Goal: Task Accomplishment & Management: Complete application form

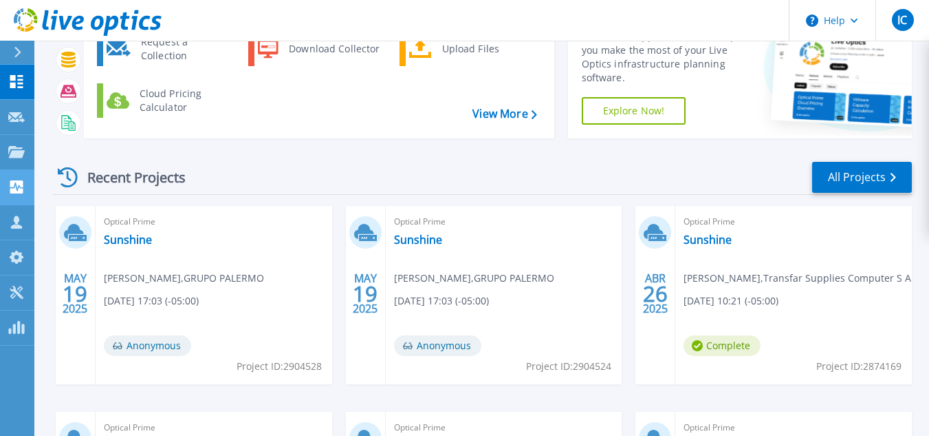
scroll to position [69, 0]
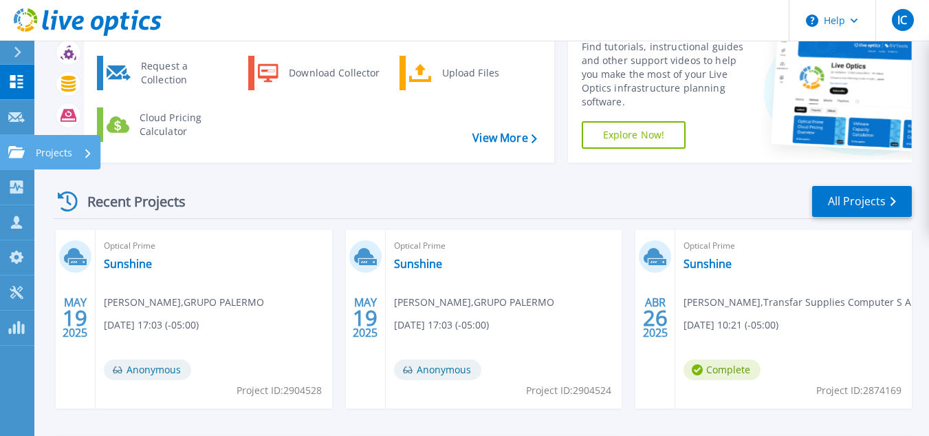
click at [10, 158] on icon at bounding box center [16, 152] width 17 height 12
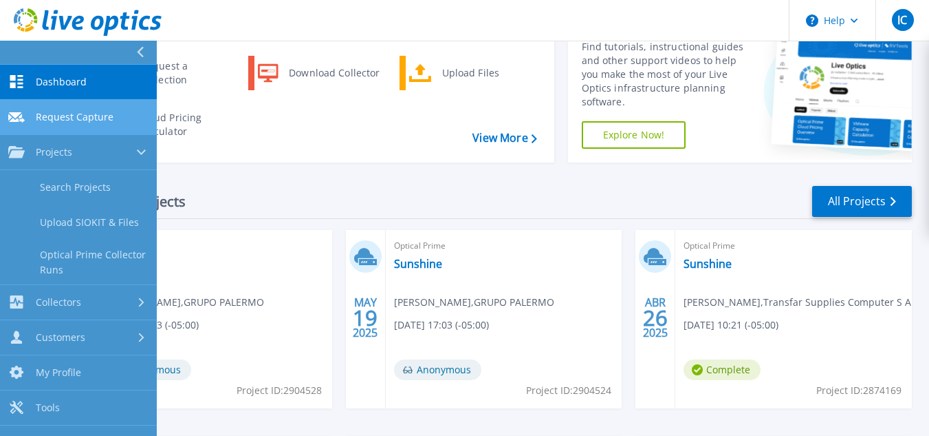
click at [98, 116] on span "Request Capture" at bounding box center [75, 117] width 78 height 12
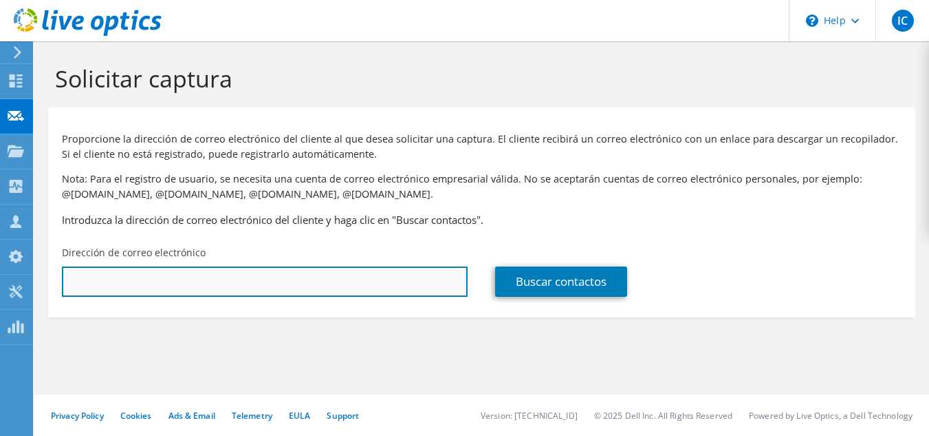
click at [239, 286] on input "text" at bounding box center [265, 281] width 406 height 30
paste input "[PERSON_NAME][EMAIL_ADDRESS][DOMAIN_NAME]"
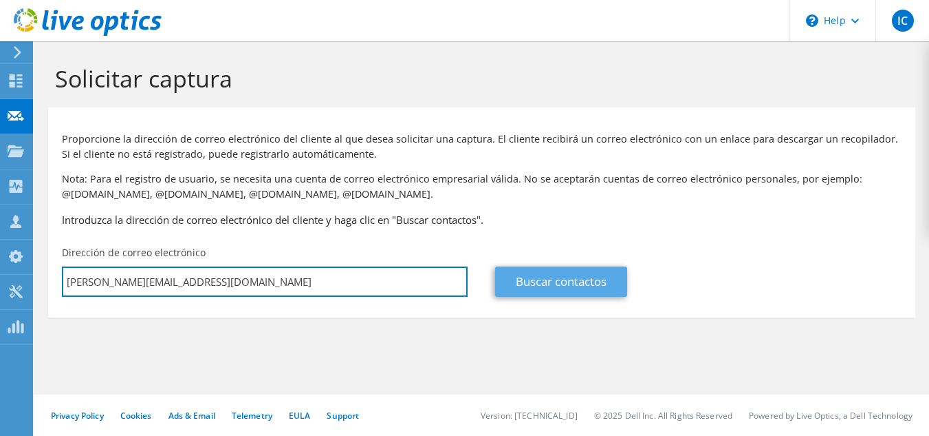
type input "[PERSON_NAME][EMAIL_ADDRESS][DOMAIN_NAME]"
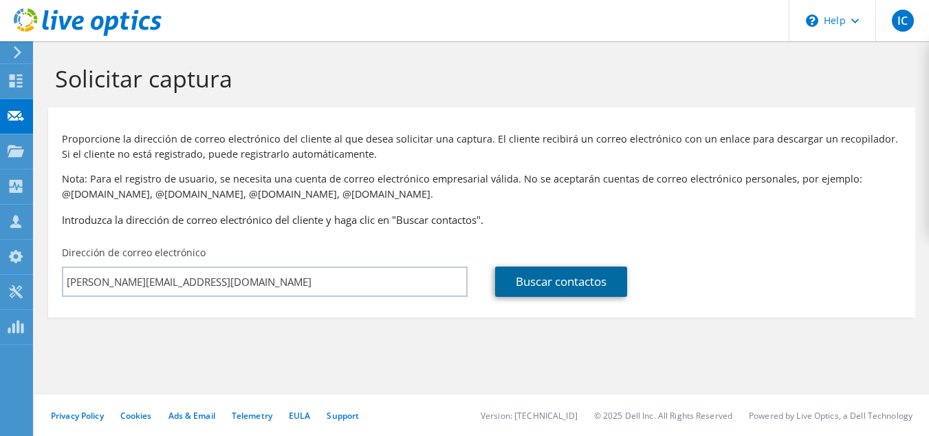
click at [544, 278] on link "Buscar contactos" at bounding box center [561, 281] width 132 height 30
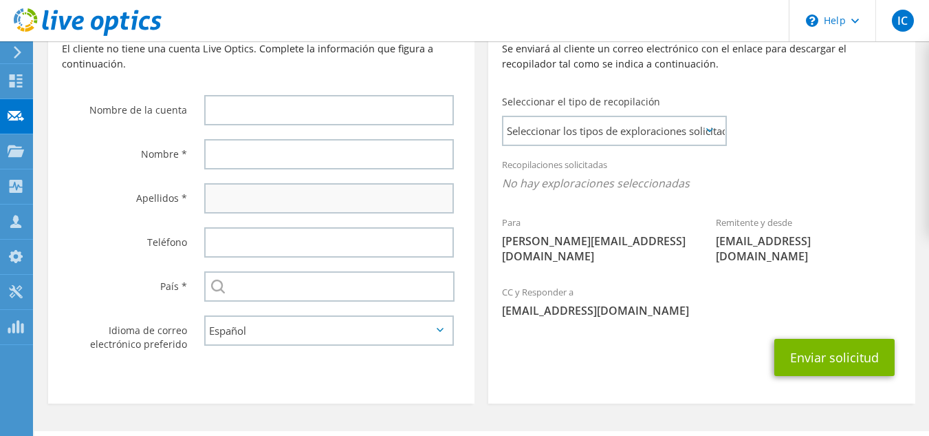
scroll to position [344, 0]
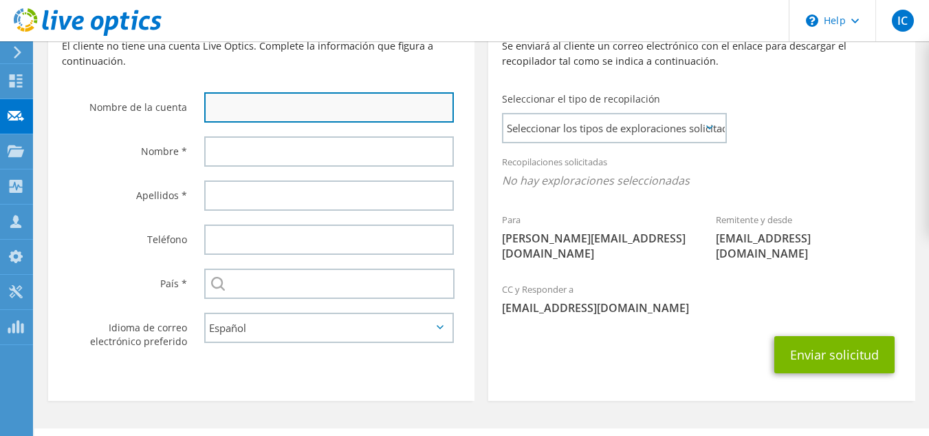
click at [332, 122] on input "text" at bounding box center [329, 107] width 250 height 30
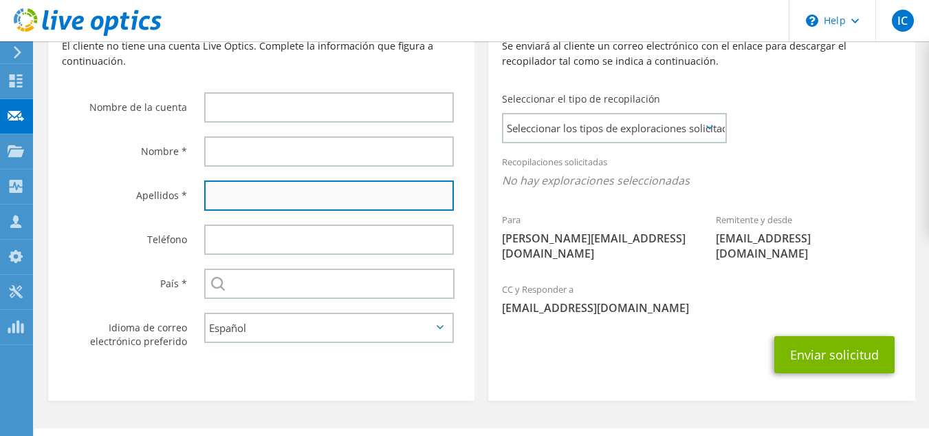
click at [221, 200] on input "text" at bounding box center [329, 195] width 250 height 30
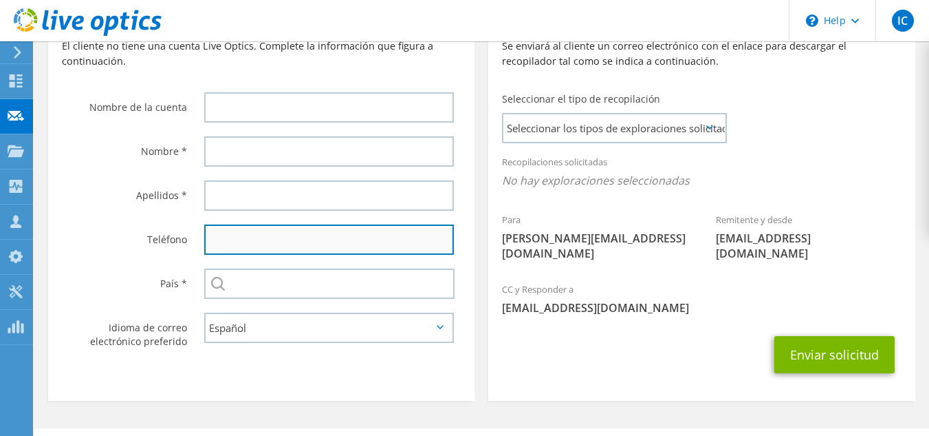
click at [226, 244] on input "text" at bounding box center [329, 239] width 250 height 30
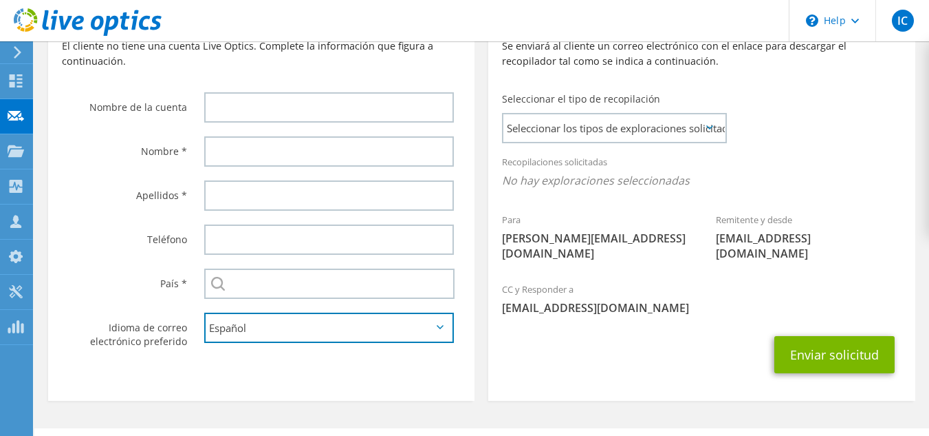
click at [224, 321] on select "English Deutsch Español Français Italiano Polski Português Русский 한국어 中文 日本語" at bounding box center [329, 327] width 250 height 30
click at [235, 328] on select "English Deutsch Español Français Italiano Polski Português Русский 한국어 中文 日本語" at bounding box center [329, 327] width 250 height 30
click at [253, 325] on select "English Deutsch Español Français Italiano Polski Português Русский 한국어 中文 日本語" at bounding box center [329, 327] width 250 height 30
click at [670, 202] on div "Recopilaciones solicitadas No hay exploraciones seleccionadas" at bounding box center [701, 176] width 427 height 58
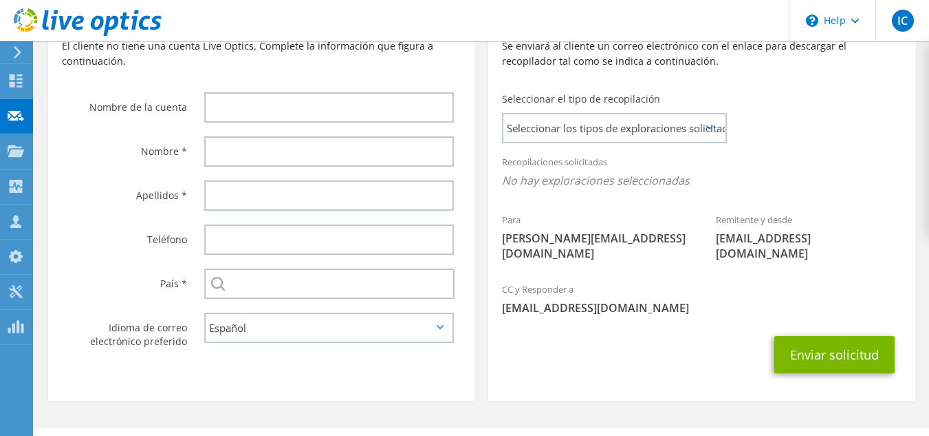
click at [592, 244] on span "[PERSON_NAME][EMAIL_ADDRESS][DOMAIN_NAME]" at bounding box center [595, 245] width 186 height 30
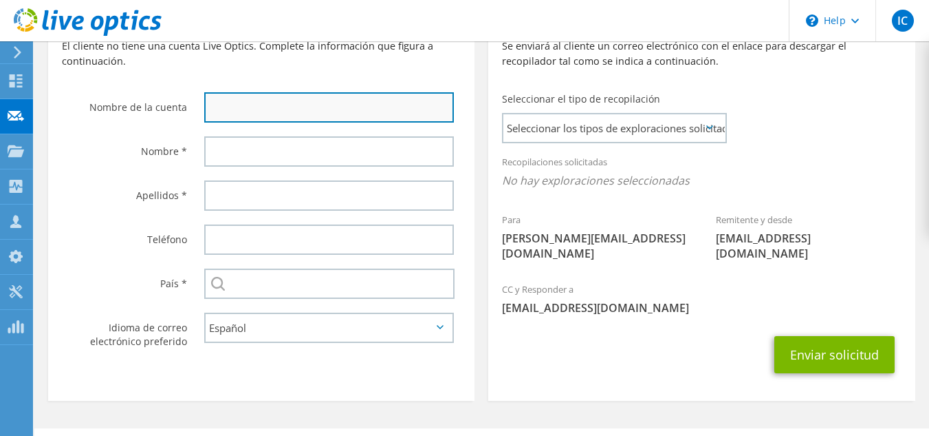
click at [349, 102] on input "text" at bounding box center [329, 107] width 250 height 30
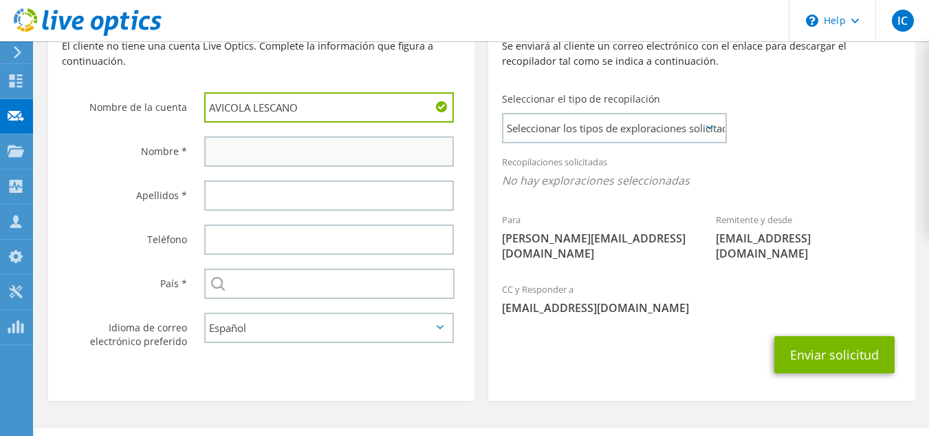
type input "AVICOLA LESCANO"
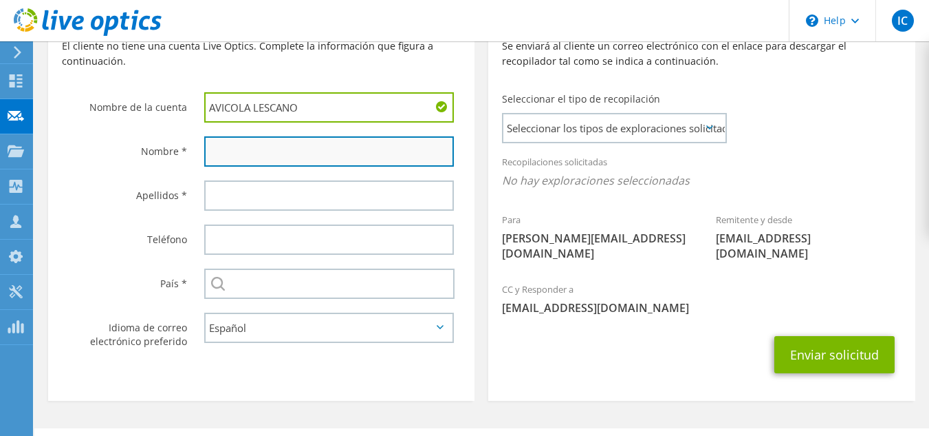
click at [277, 151] on input "text" at bounding box center [329, 151] width 250 height 30
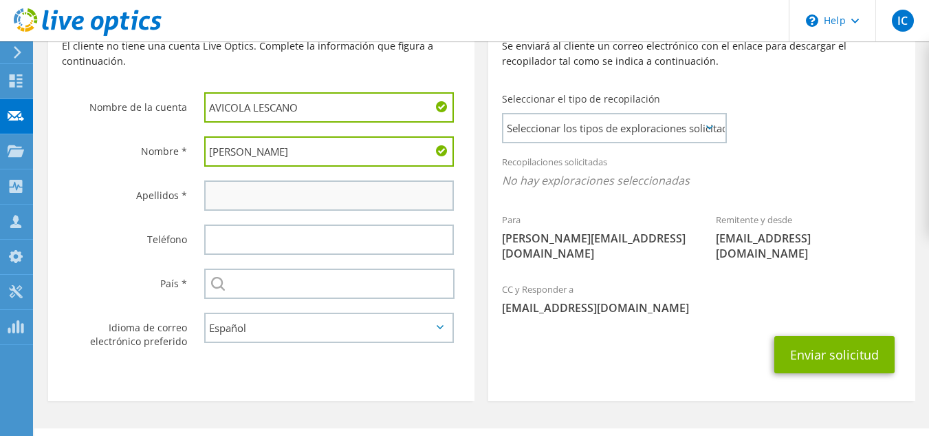
type input "[PERSON_NAME]"
click at [294, 186] on input "text" at bounding box center [329, 195] width 250 height 30
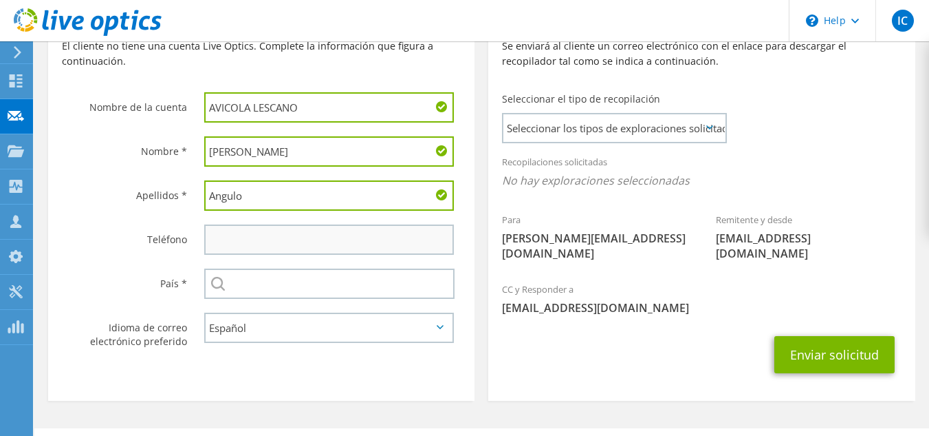
type input "Angulo"
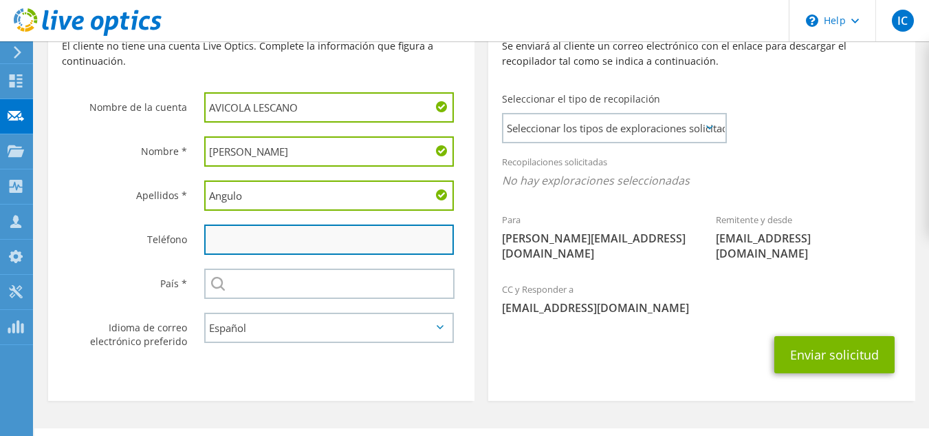
click at [315, 233] on input "text" at bounding box center [329, 239] width 250 height 30
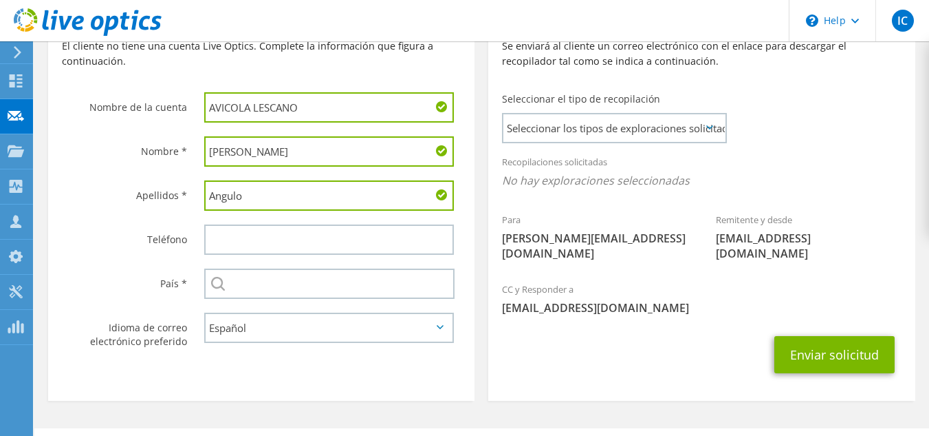
click at [556, 283] on div "CC y Responder a [EMAIL_ADDRESS][DOMAIN_NAME]" at bounding box center [701, 298] width 427 height 47
click at [860, 336] on button "Enviar solicitud" at bounding box center [835, 354] width 120 height 37
